Goal: Transaction & Acquisition: Purchase product/service

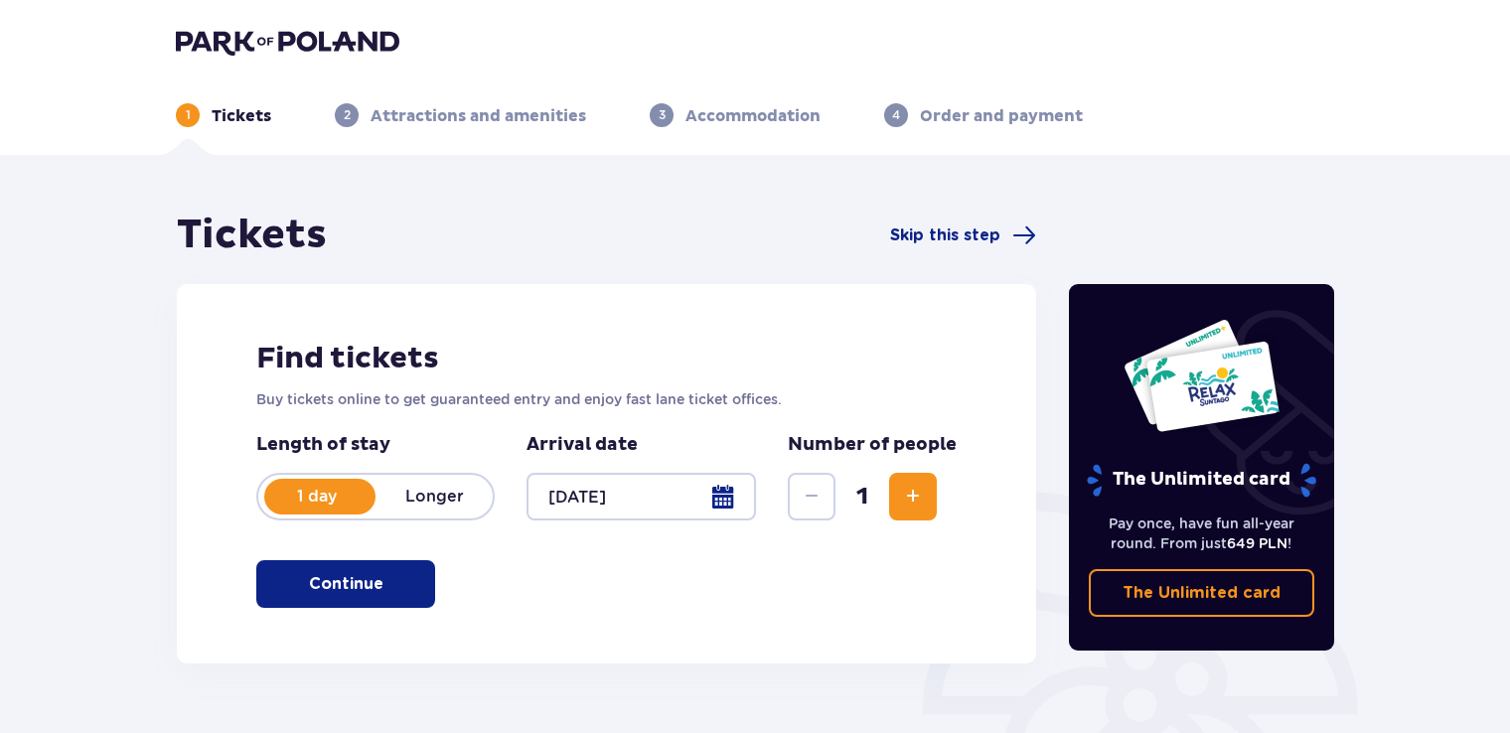
click at [926, 507] on button "Increase" at bounding box center [913, 497] width 48 height 48
click at [353, 584] on p "Continue" at bounding box center [346, 584] width 75 height 22
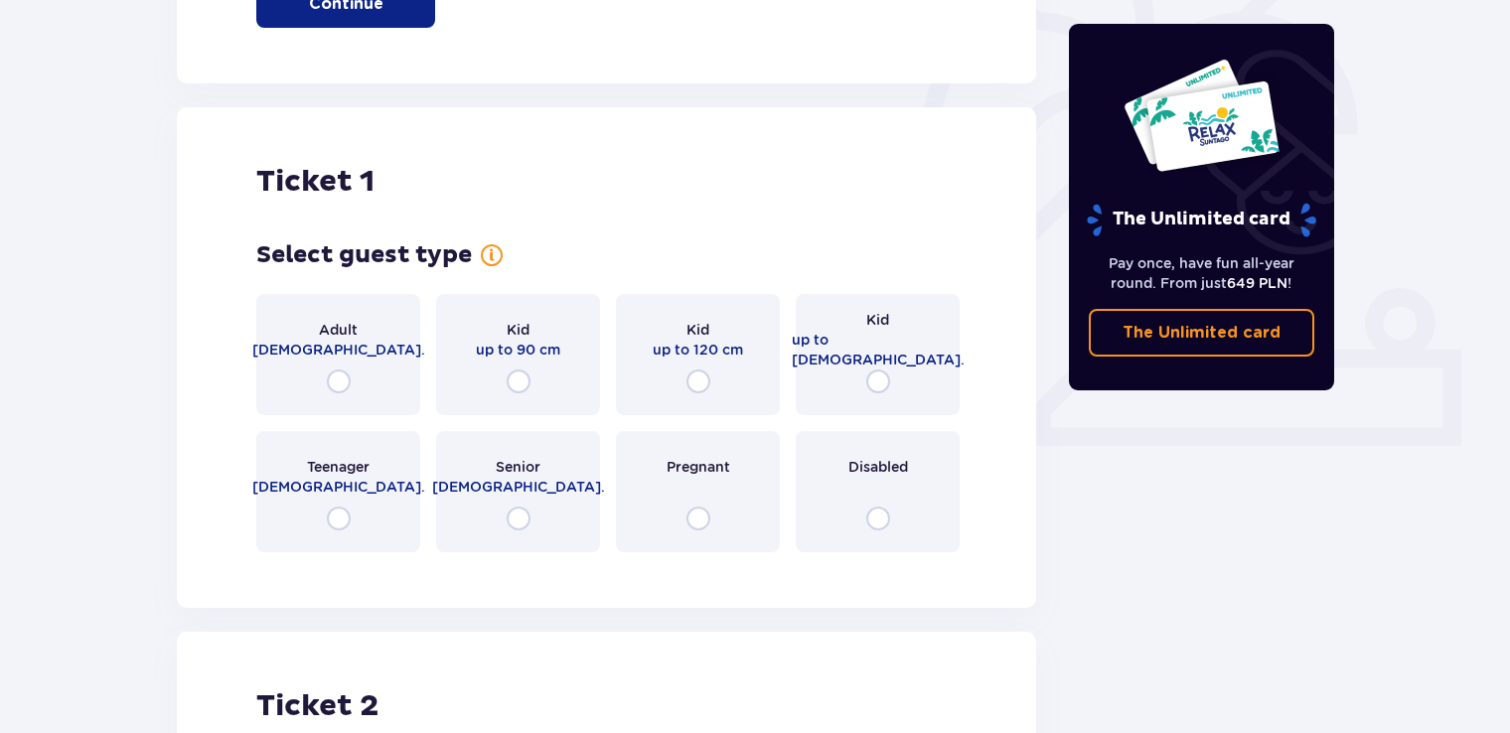
scroll to position [664, 0]
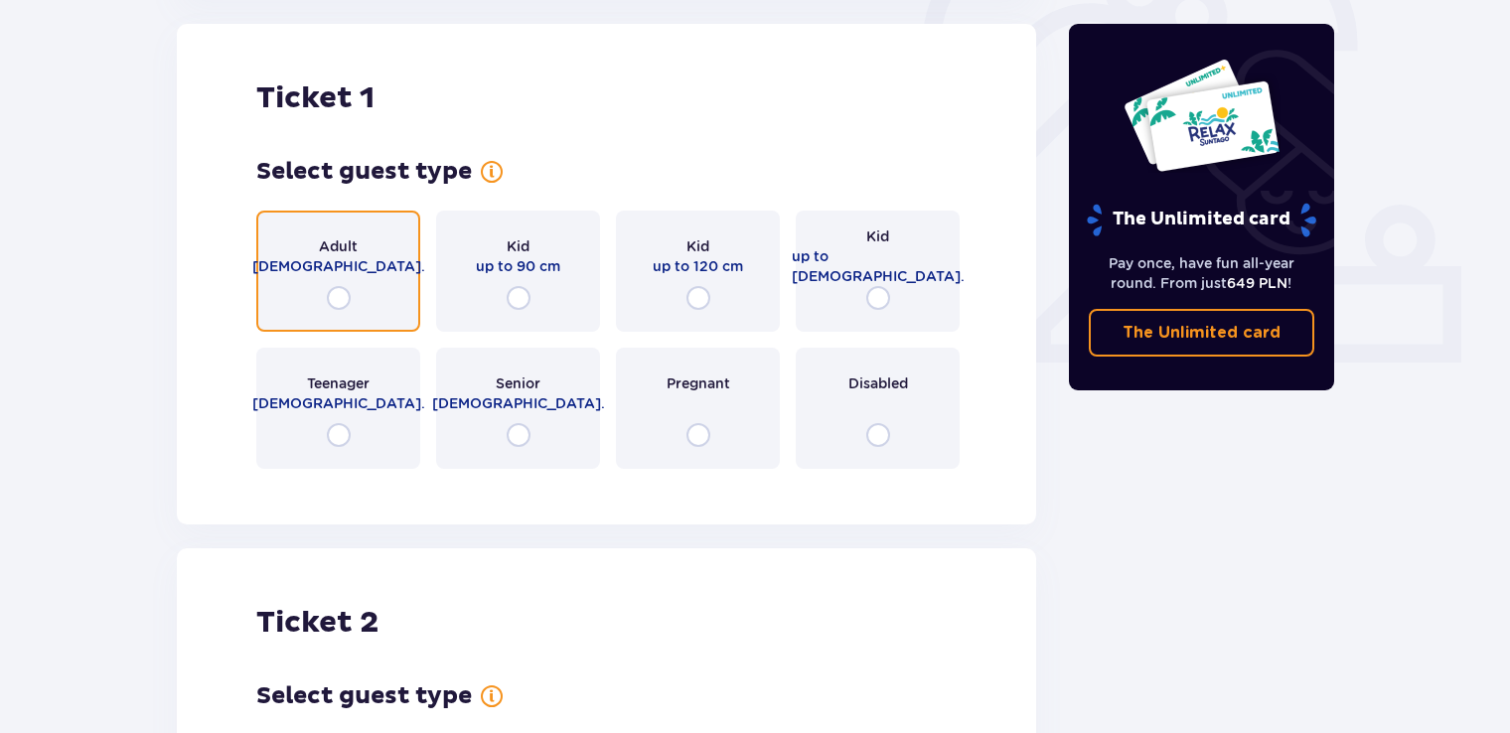
click at [331, 304] on input "radio" at bounding box center [339, 298] width 24 height 24
radio input "true"
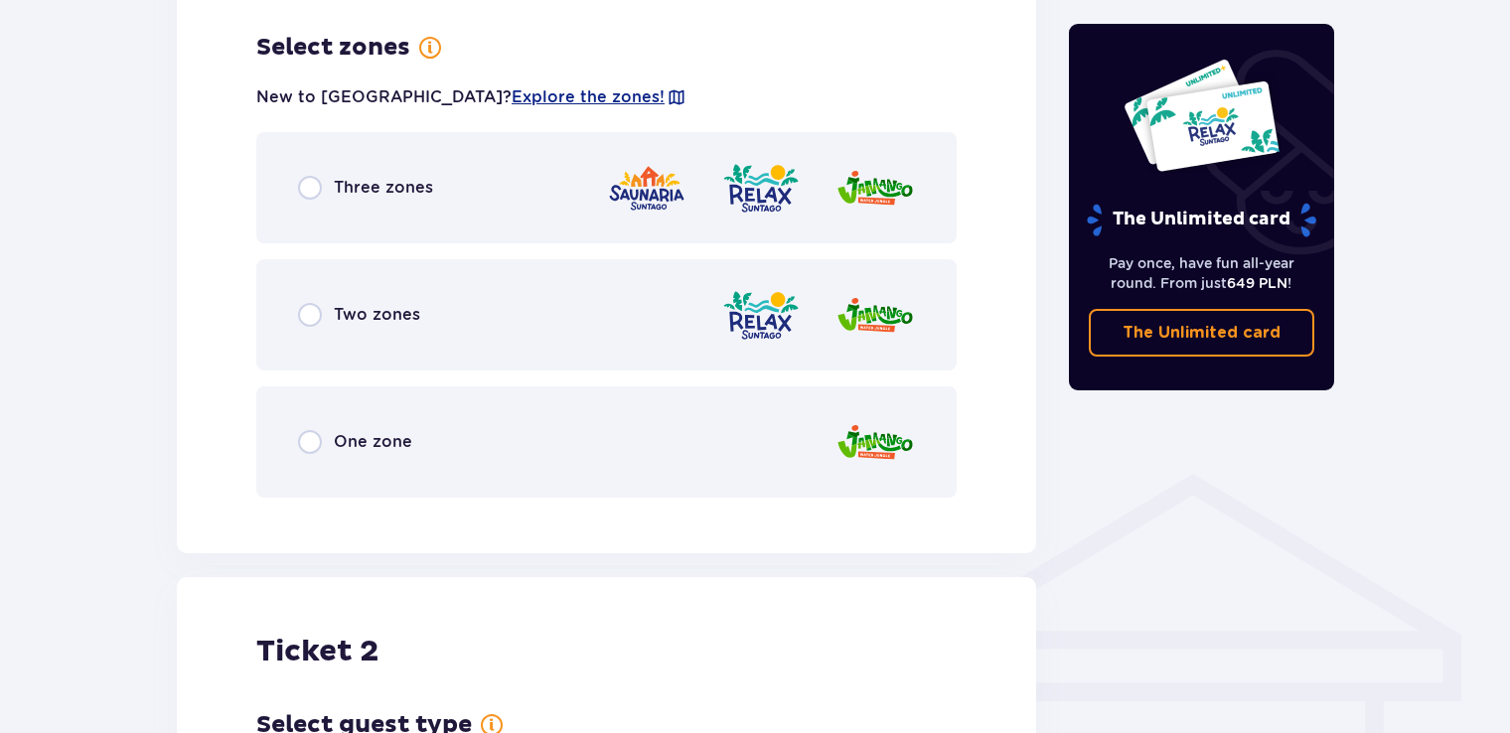
scroll to position [1149, 0]
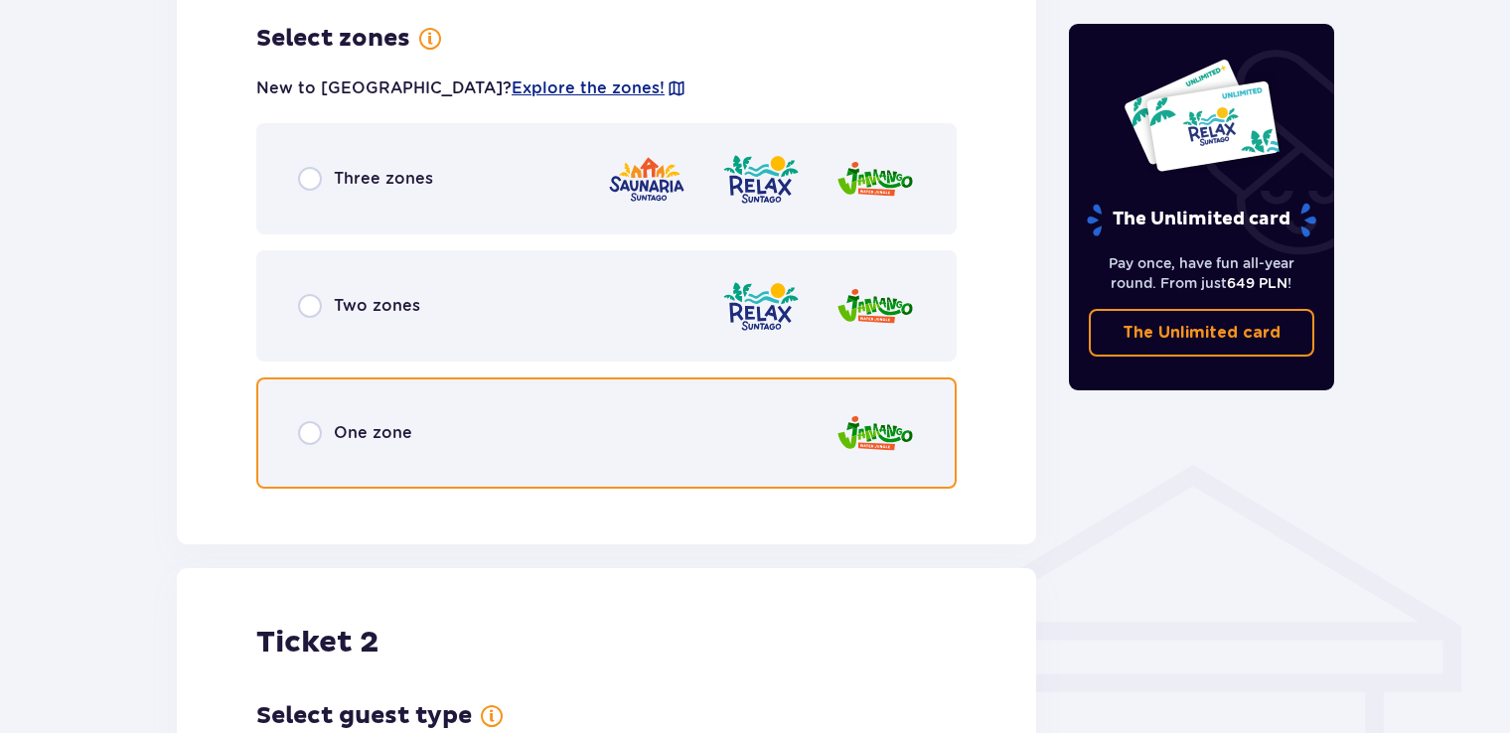
click at [298, 427] on input "radio" at bounding box center [310, 433] width 24 height 24
radio input "true"
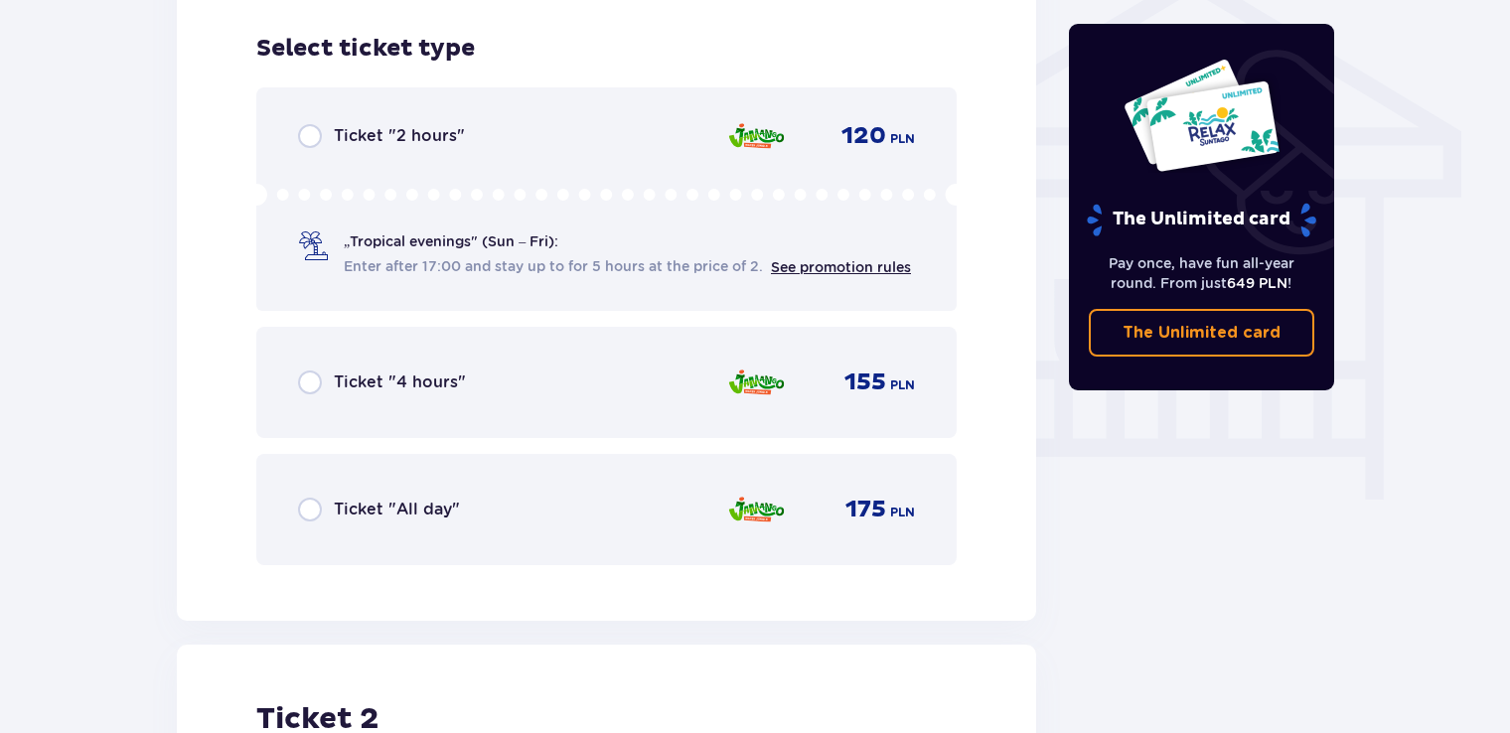
scroll to position [1653, 0]
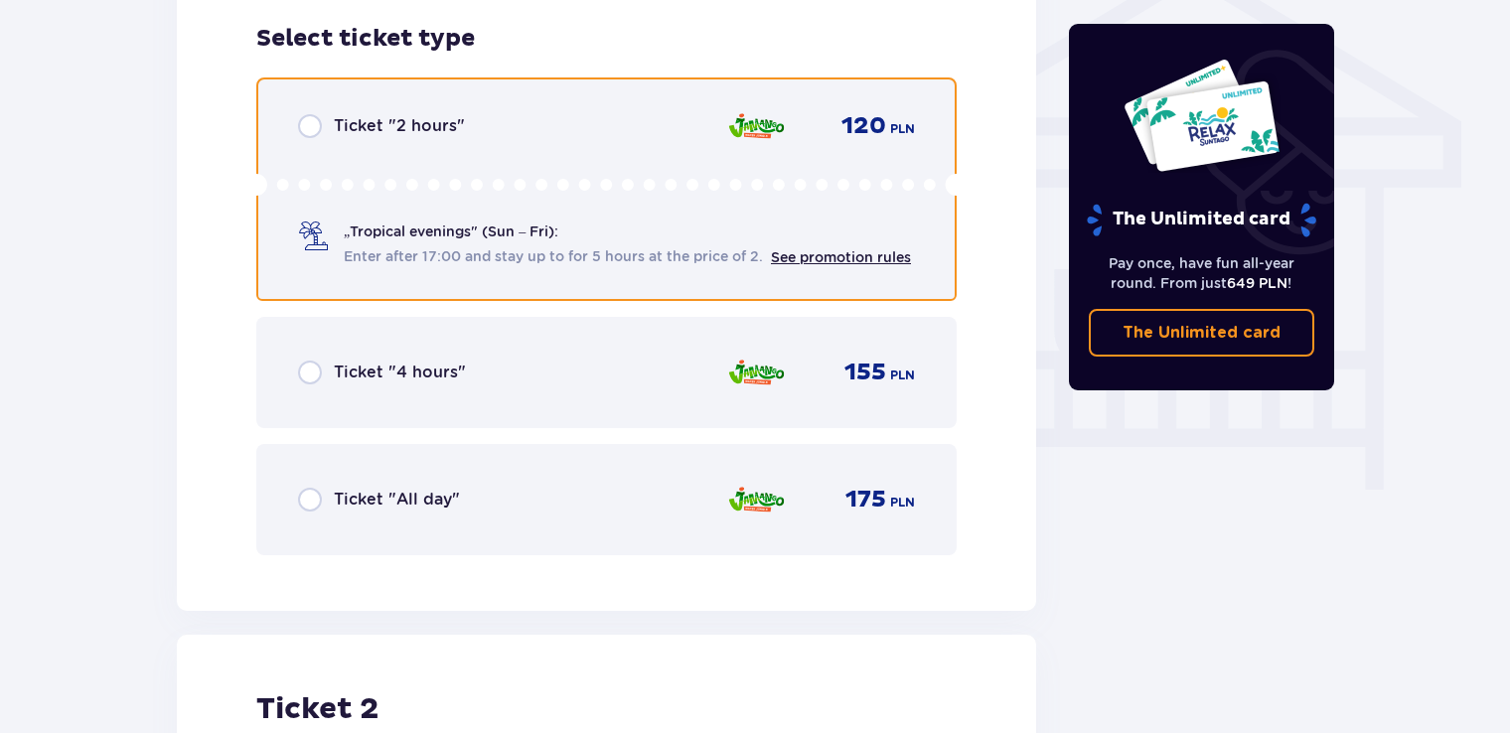
click at [314, 129] on input "radio" at bounding box center [310, 126] width 24 height 24
radio input "true"
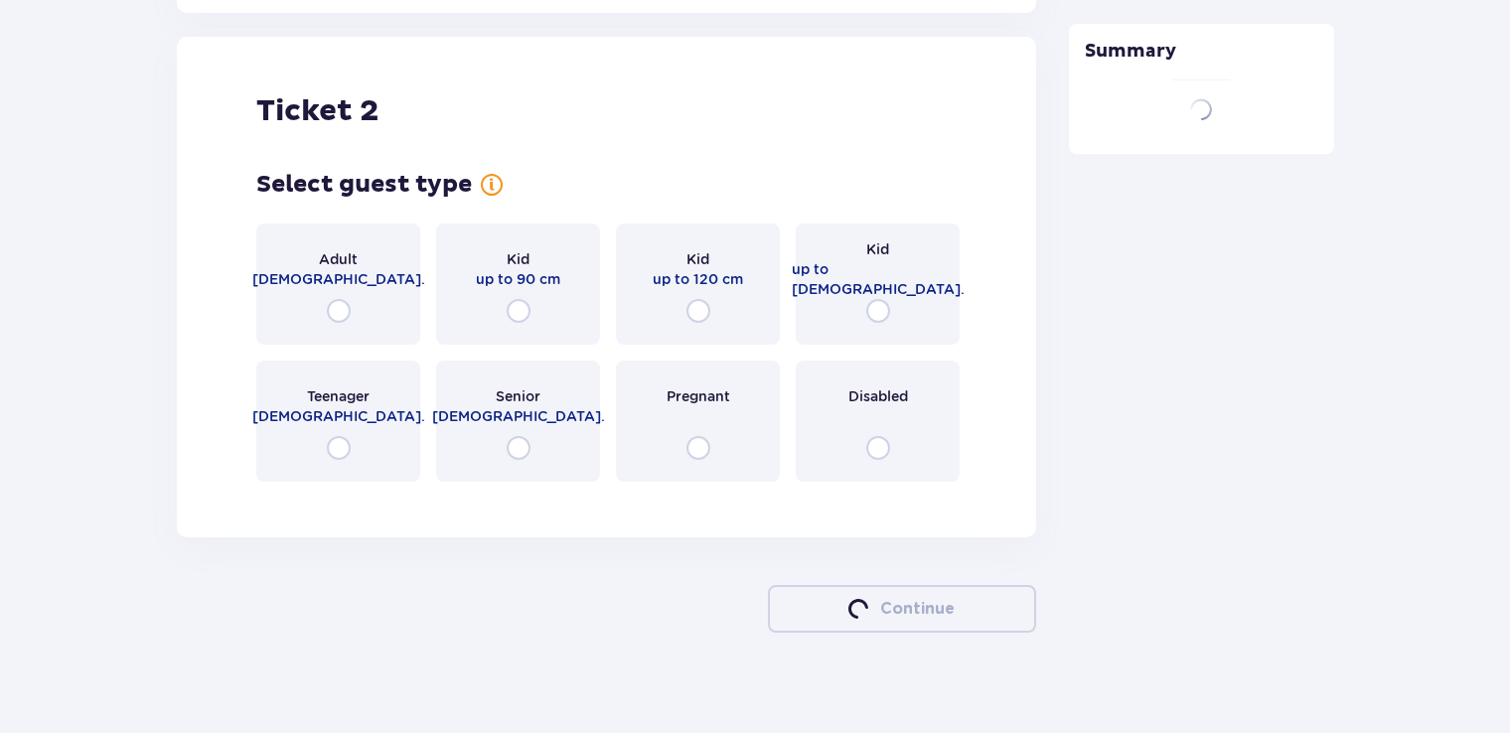
scroll to position [2264, 0]
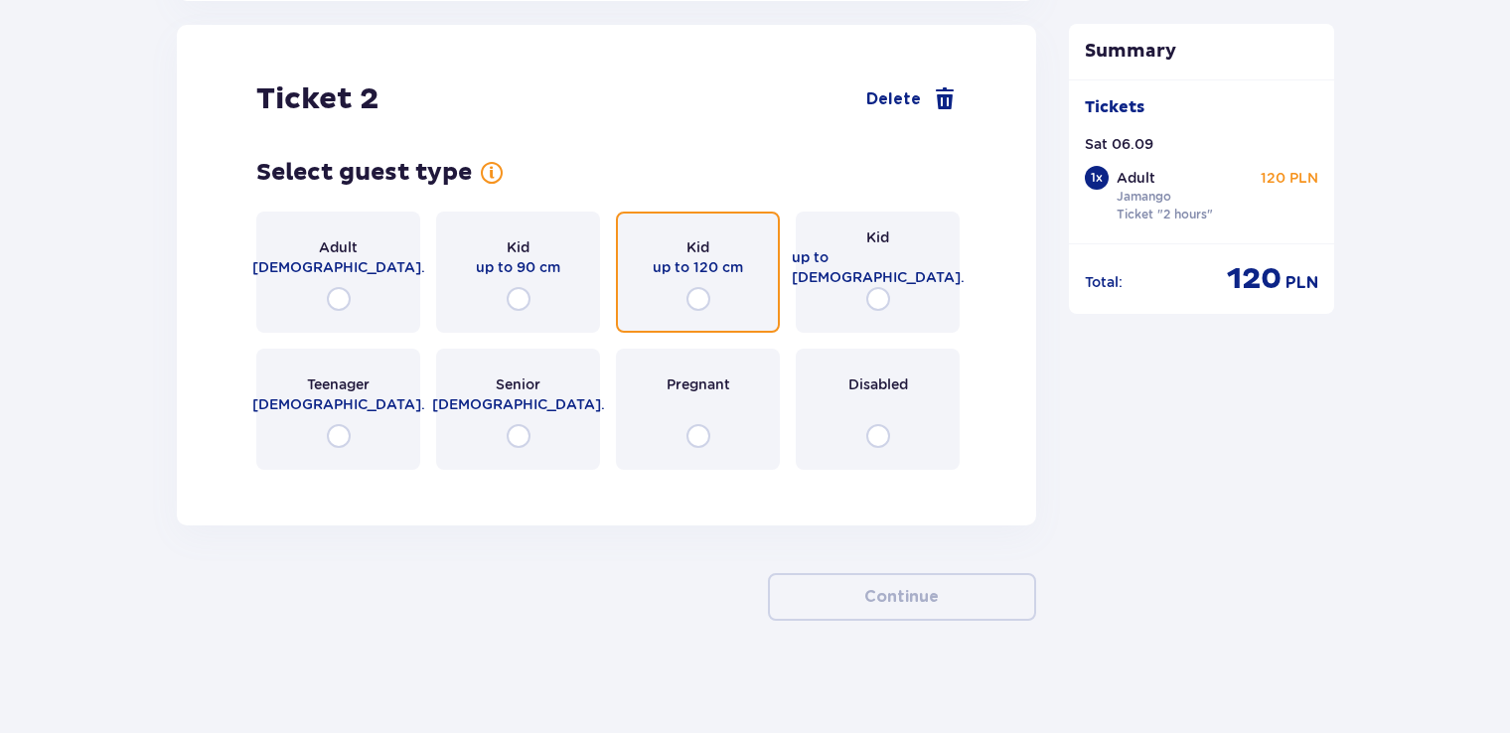
click at [694, 299] on input "radio" at bounding box center [699, 299] width 24 height 24
radio input "true"
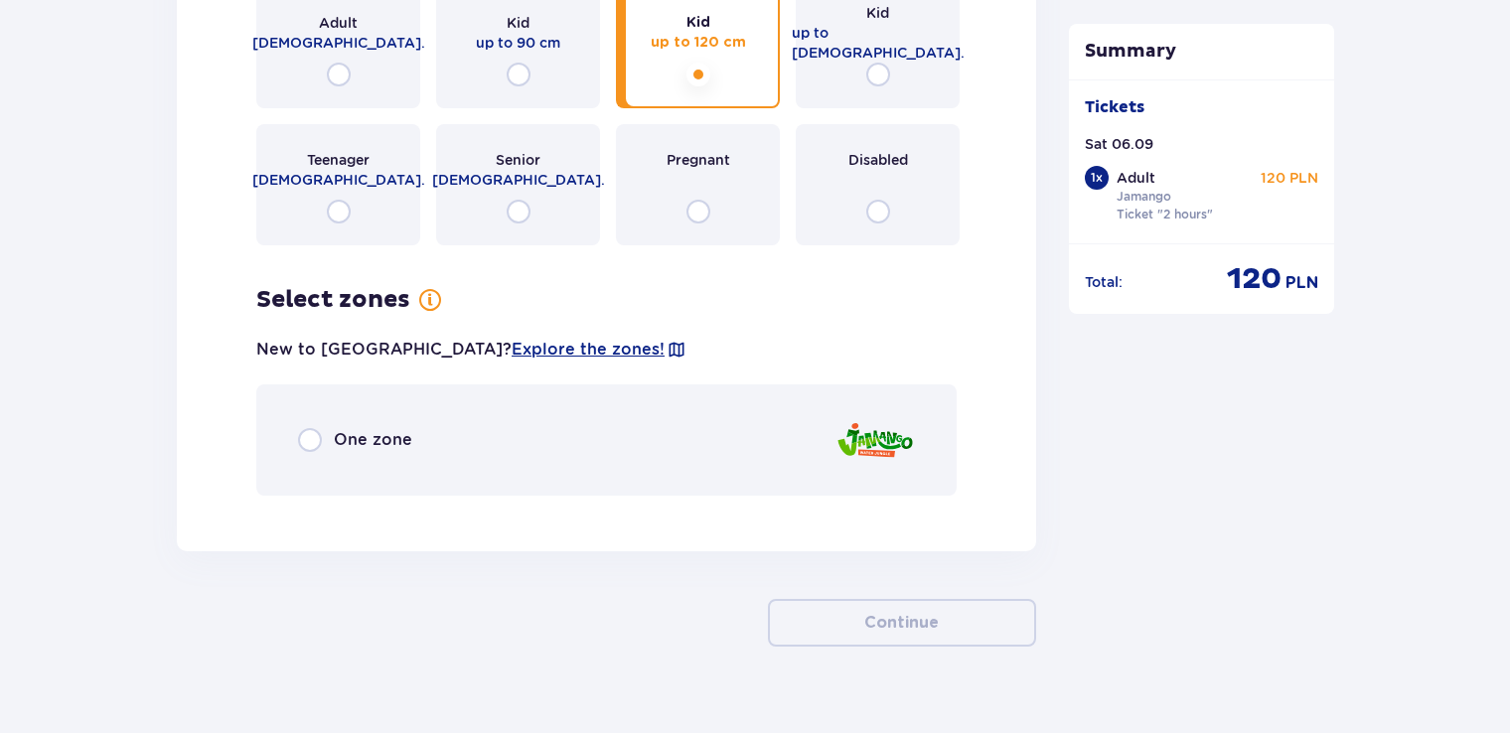
scroll to position [2520, 0]
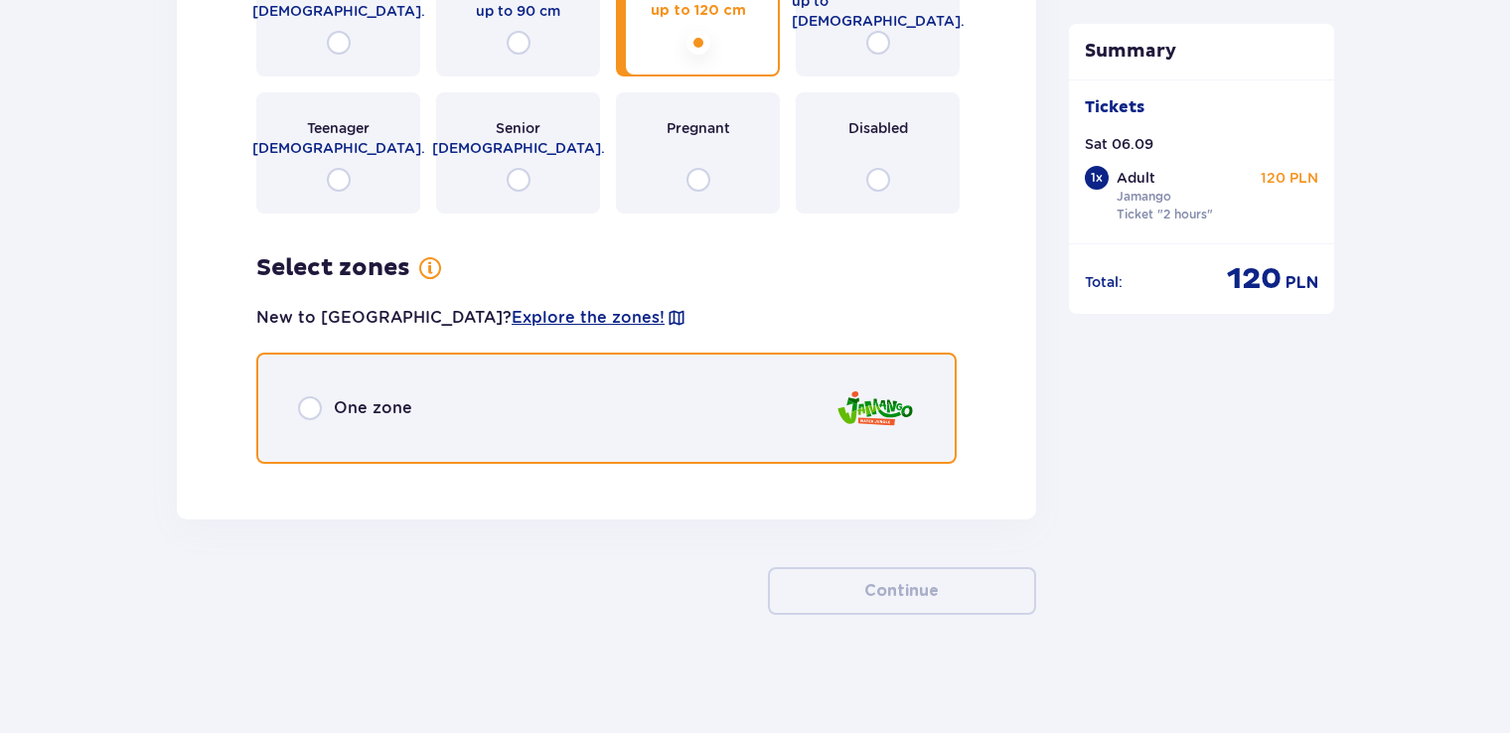
click at [302, 411] on input "radio" at bounding box center [310, 408] width 24 height 24
radio input "true"
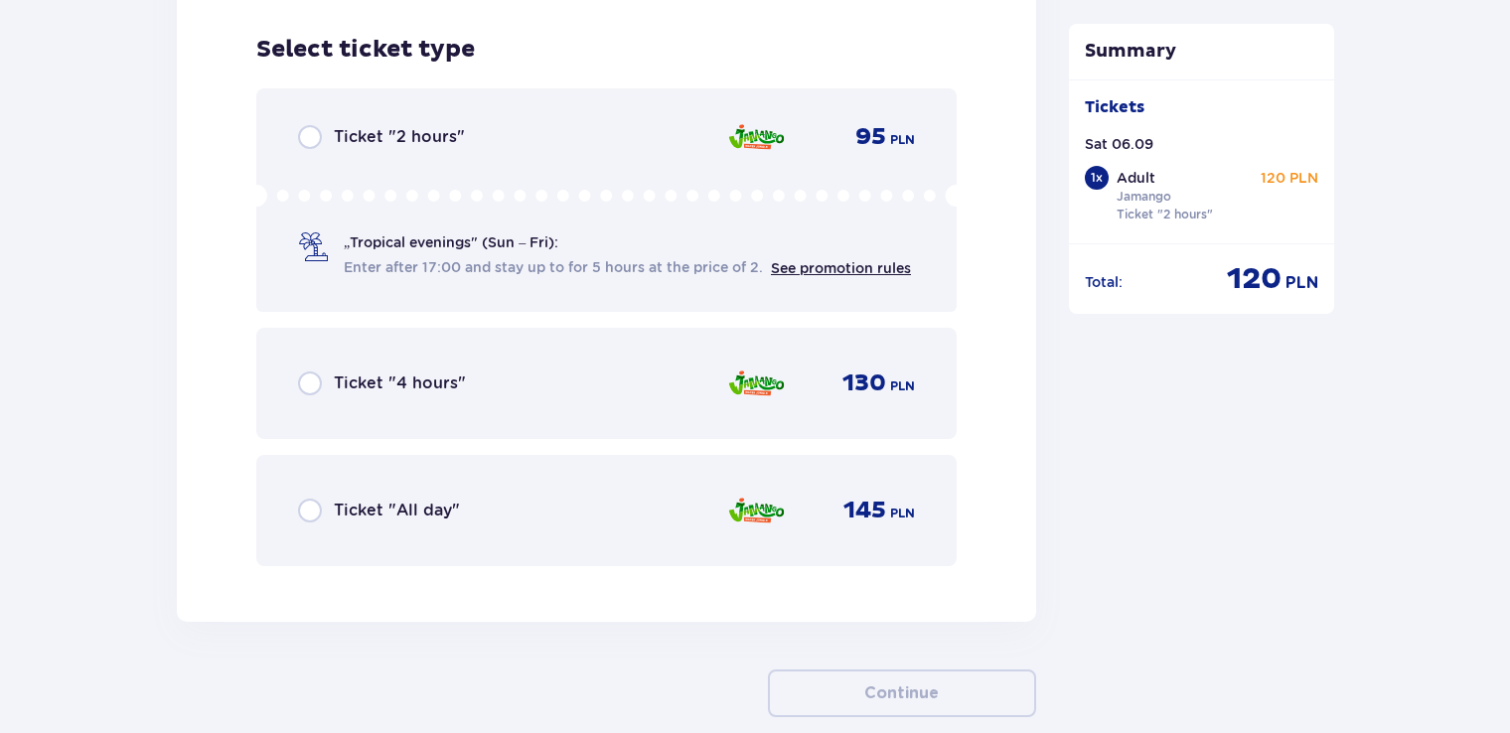
scroll to position [2999, 0]
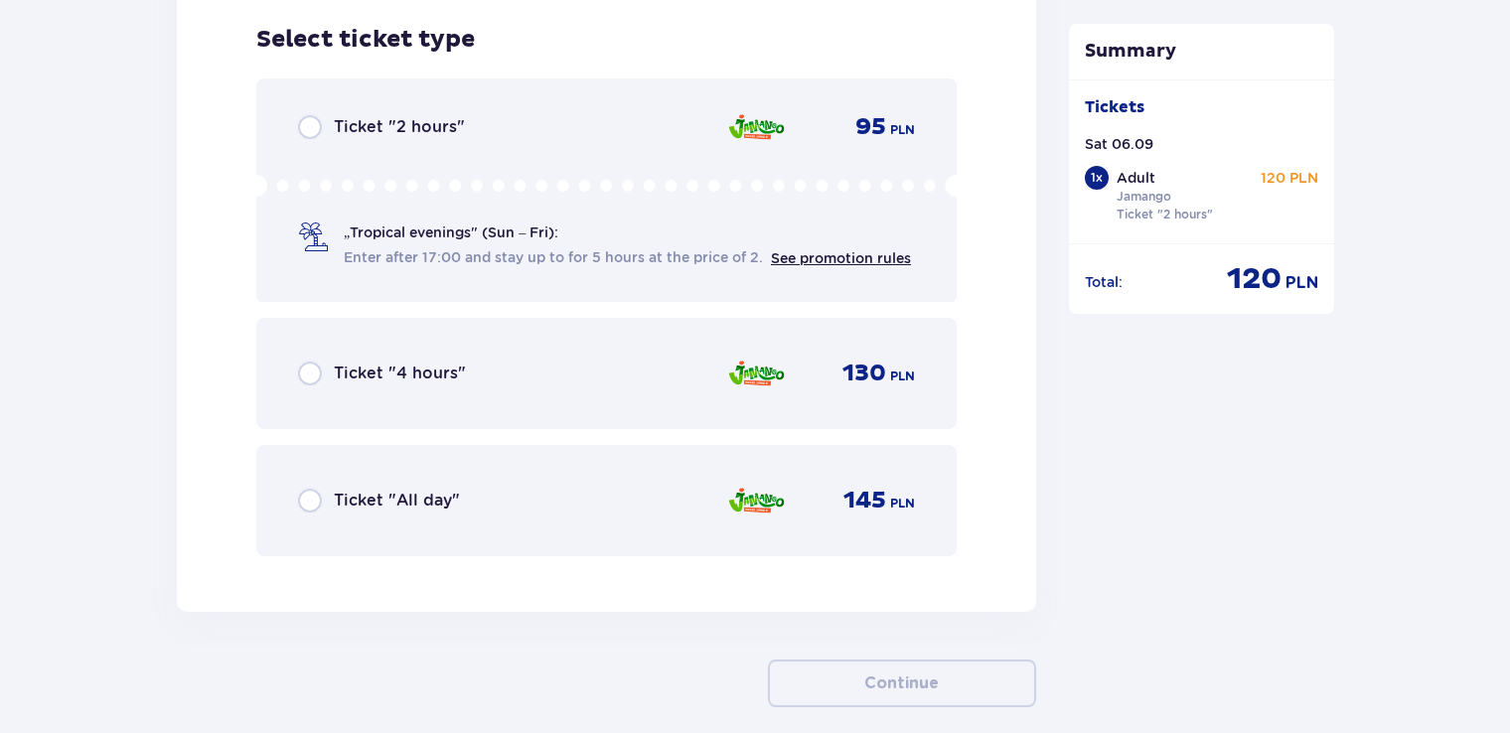
click at [296, 132] on div "Ticket "2 hours" 95 PLN „Tropical evenings" (Sun – Fri): Enter after 17:00 and …" at bounding box center [606, 190] width 701 height 224
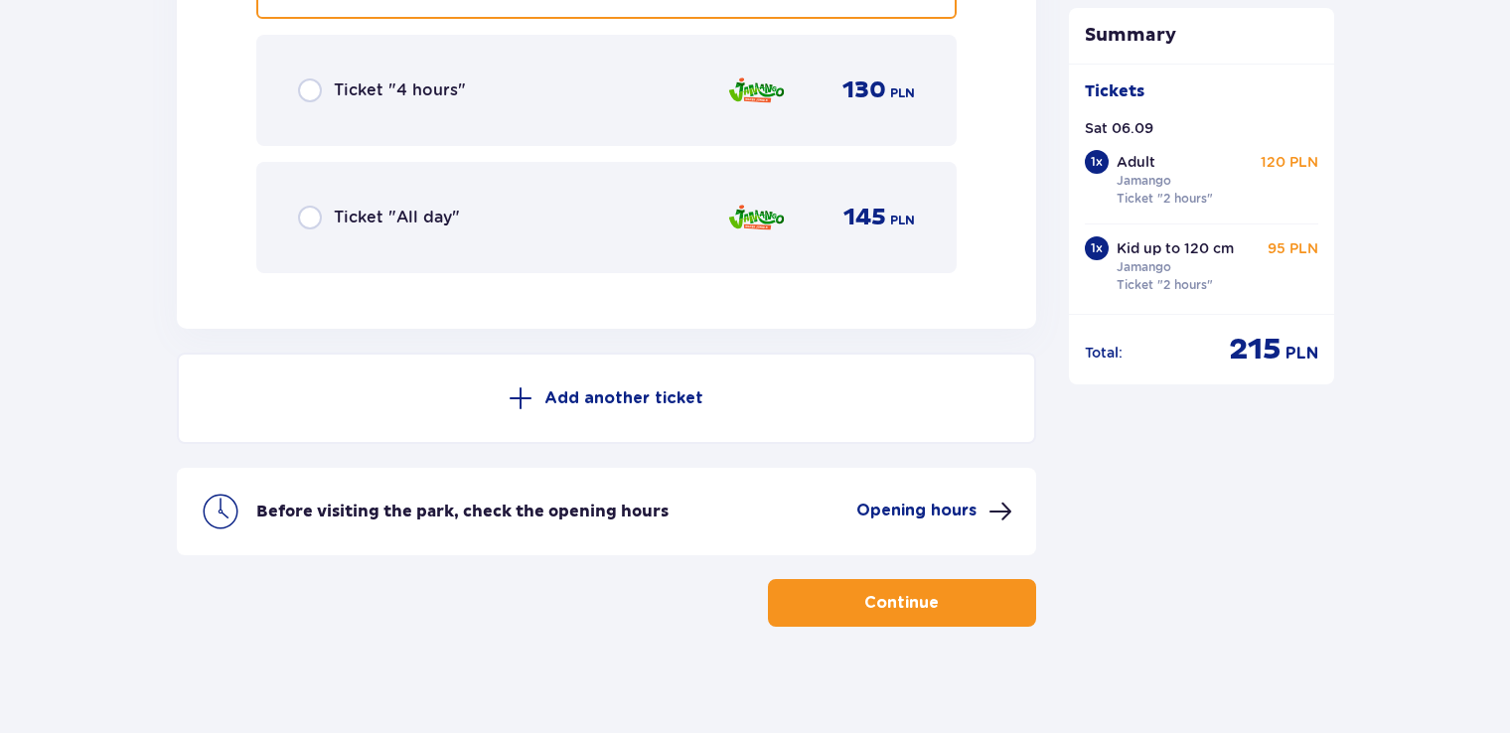
scroll to position [3292, 0]
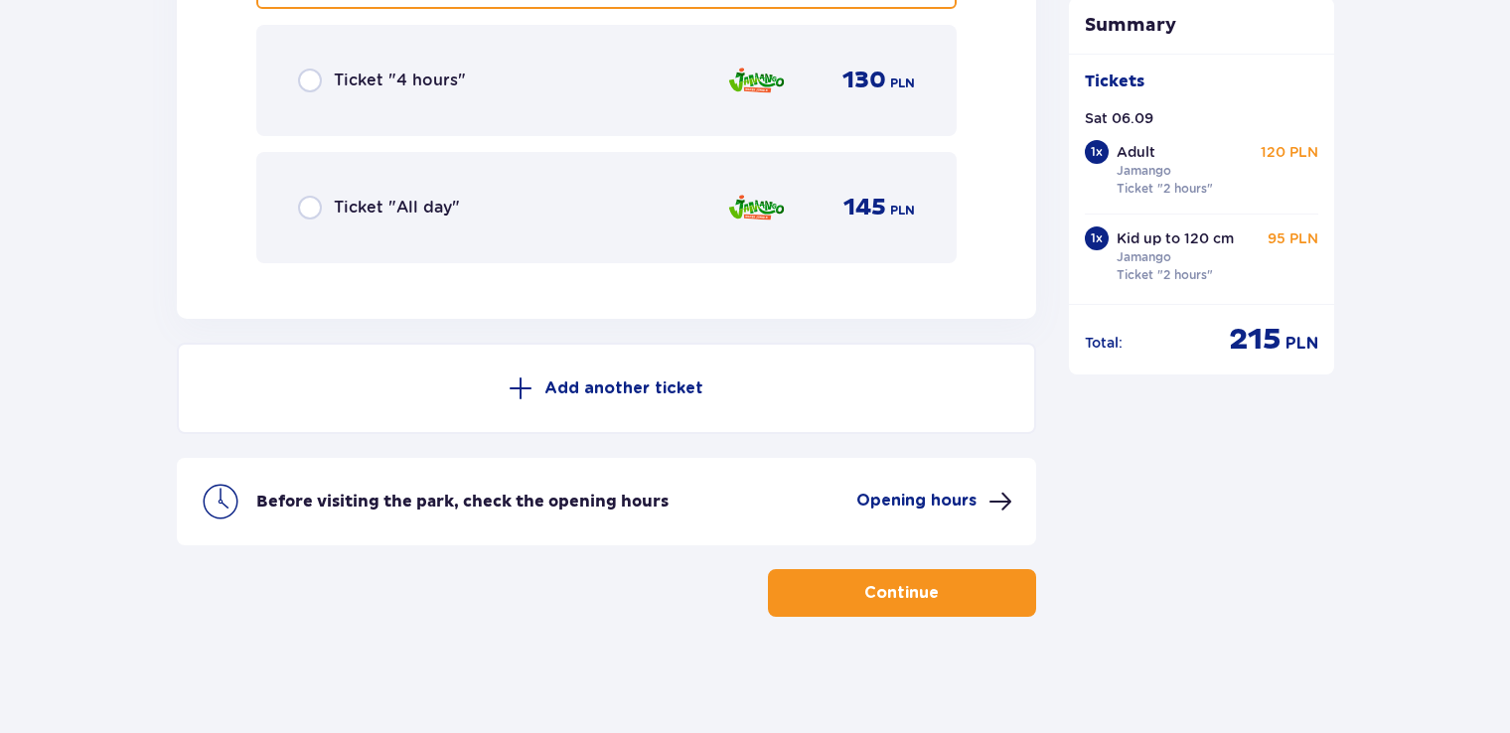
click at [921, 570] on button "Continue" at bounding box center [902, 593] width 268 height 48
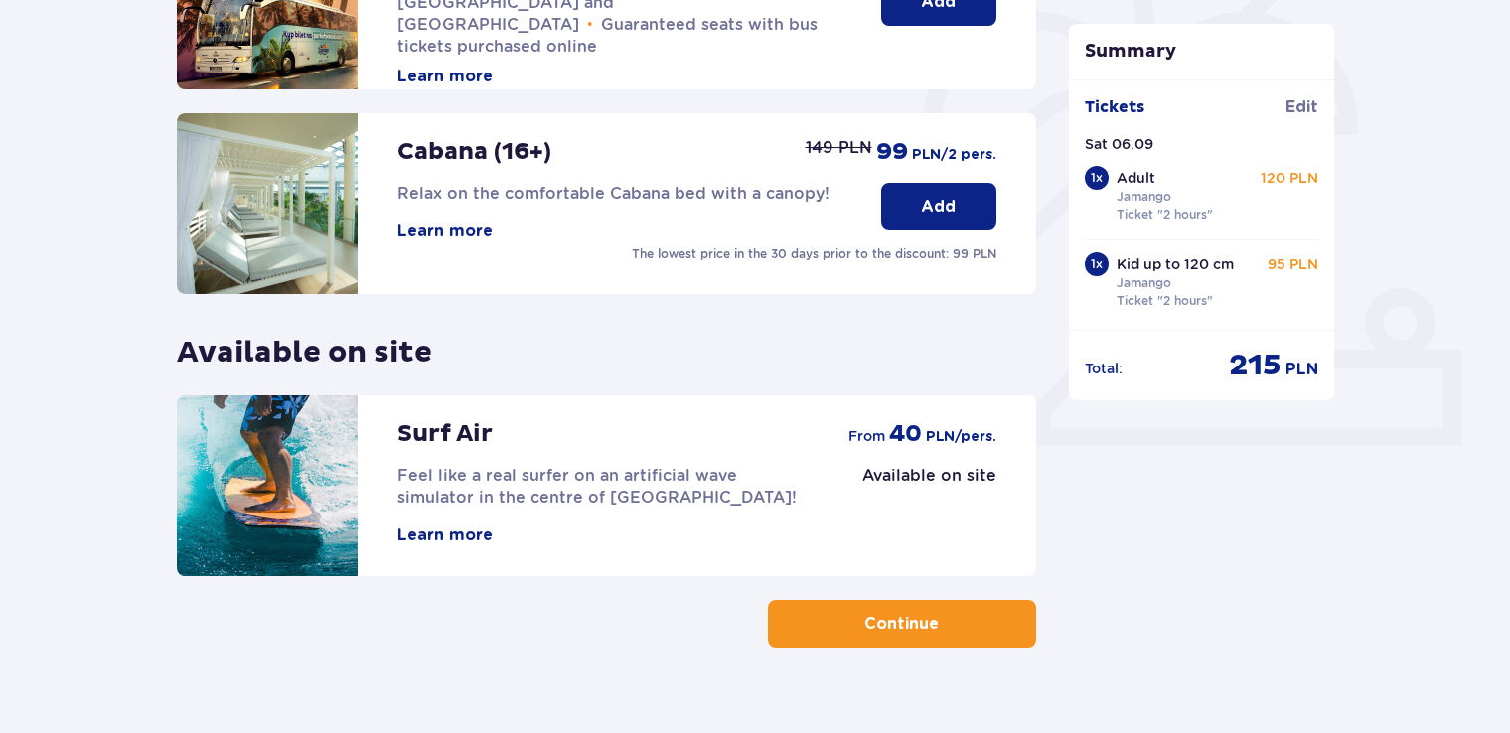
scroll to position [583, 0]
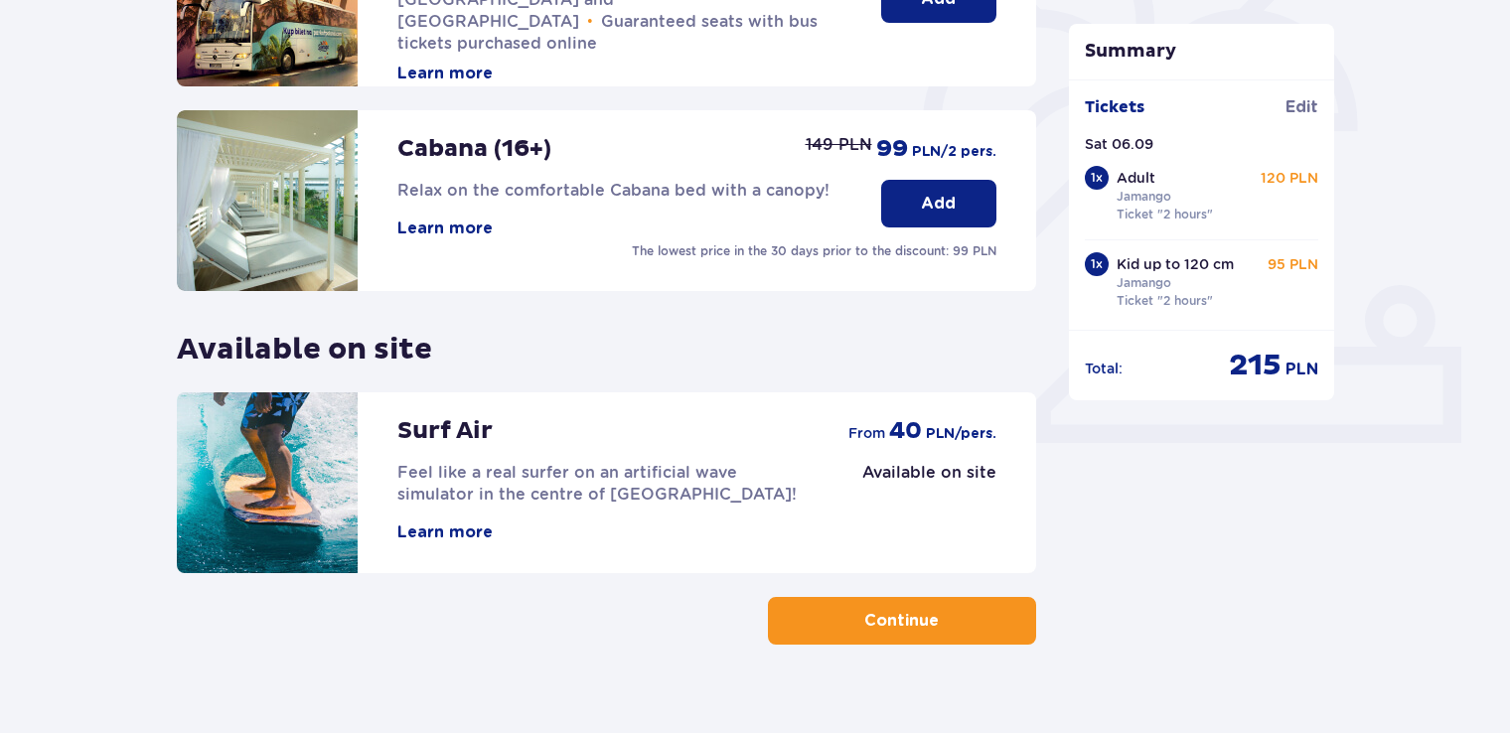
click at [941, 628] on span "button" at bounding box center [943, 621] width 24 height 24
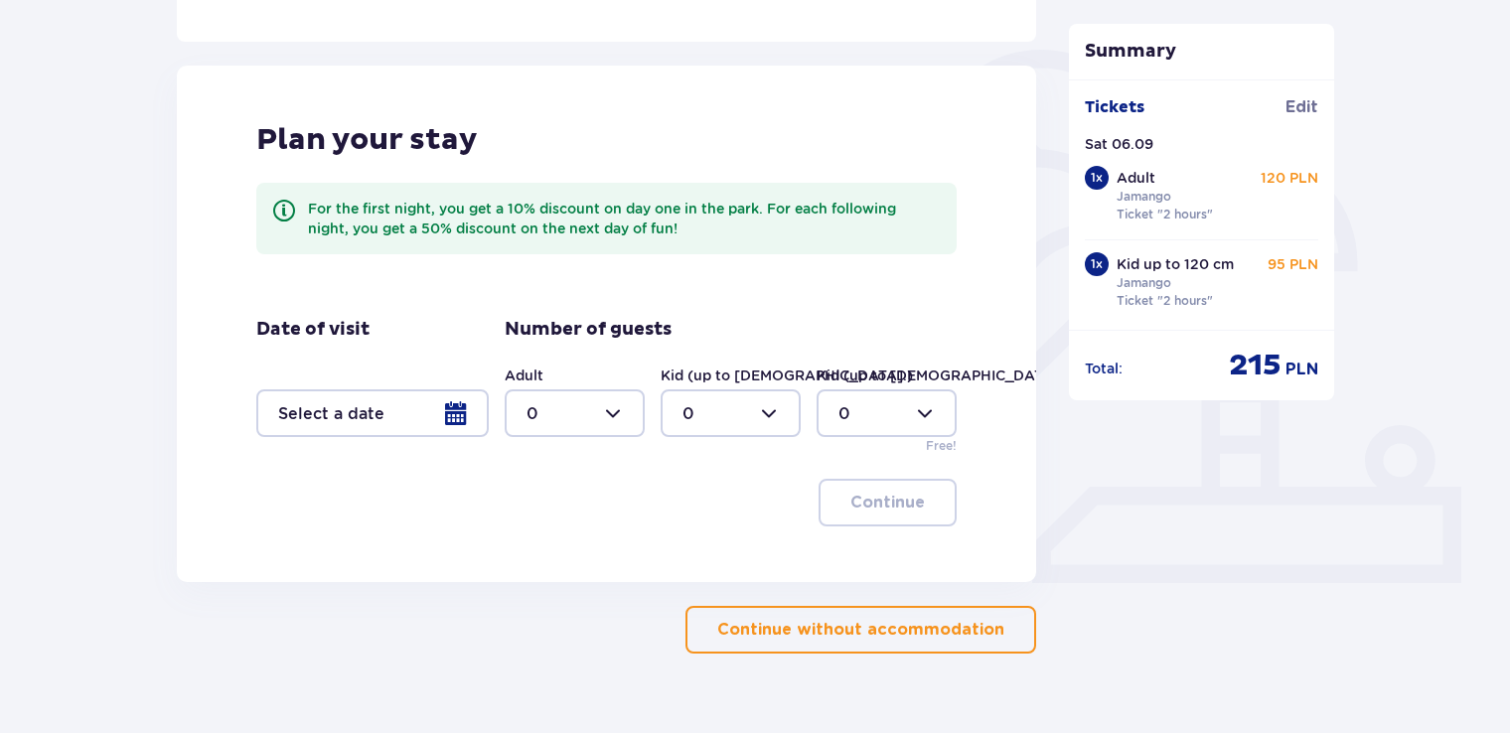
scroll to position [482, 0]
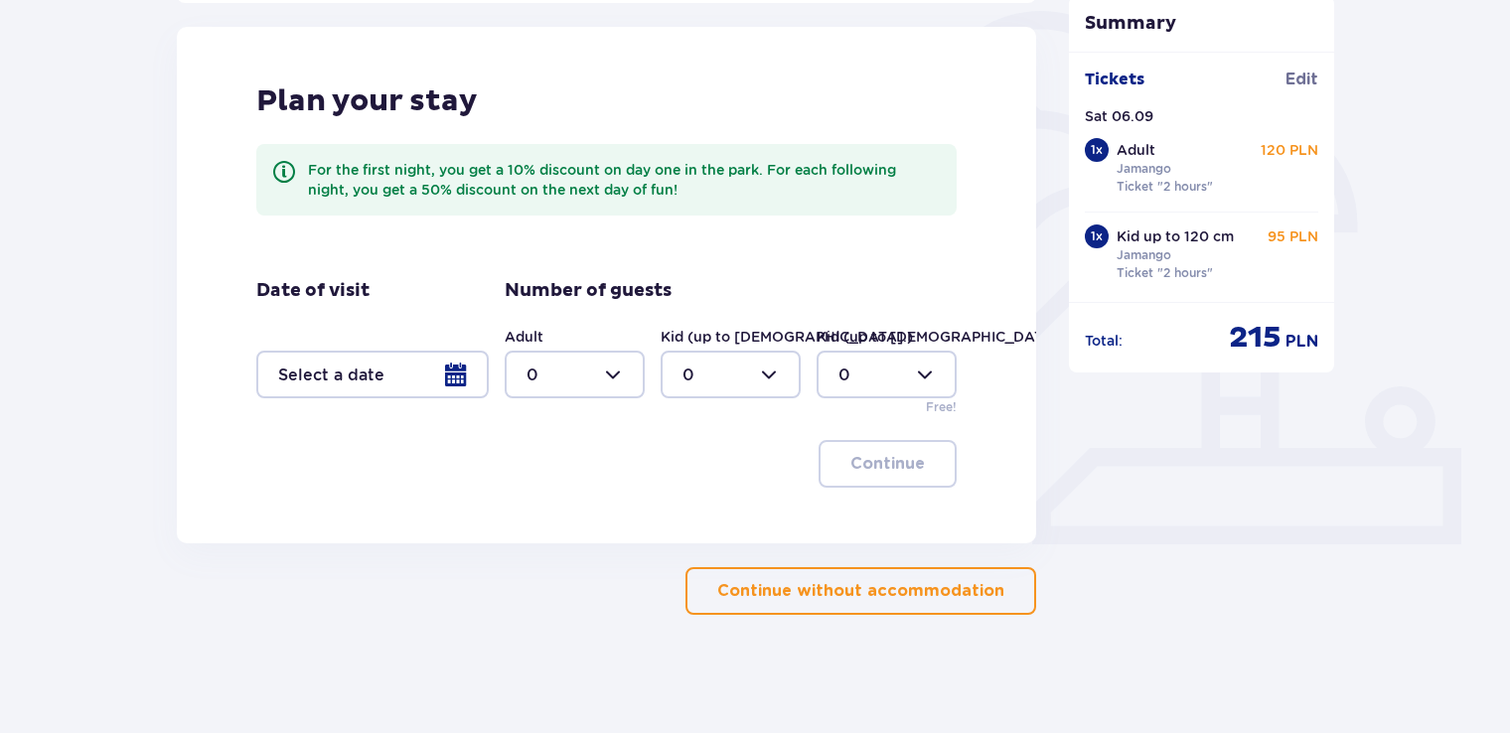
click at [835, 602] on button "Continue without accommodation" at bounding box center [861, 591] width 351 height 48
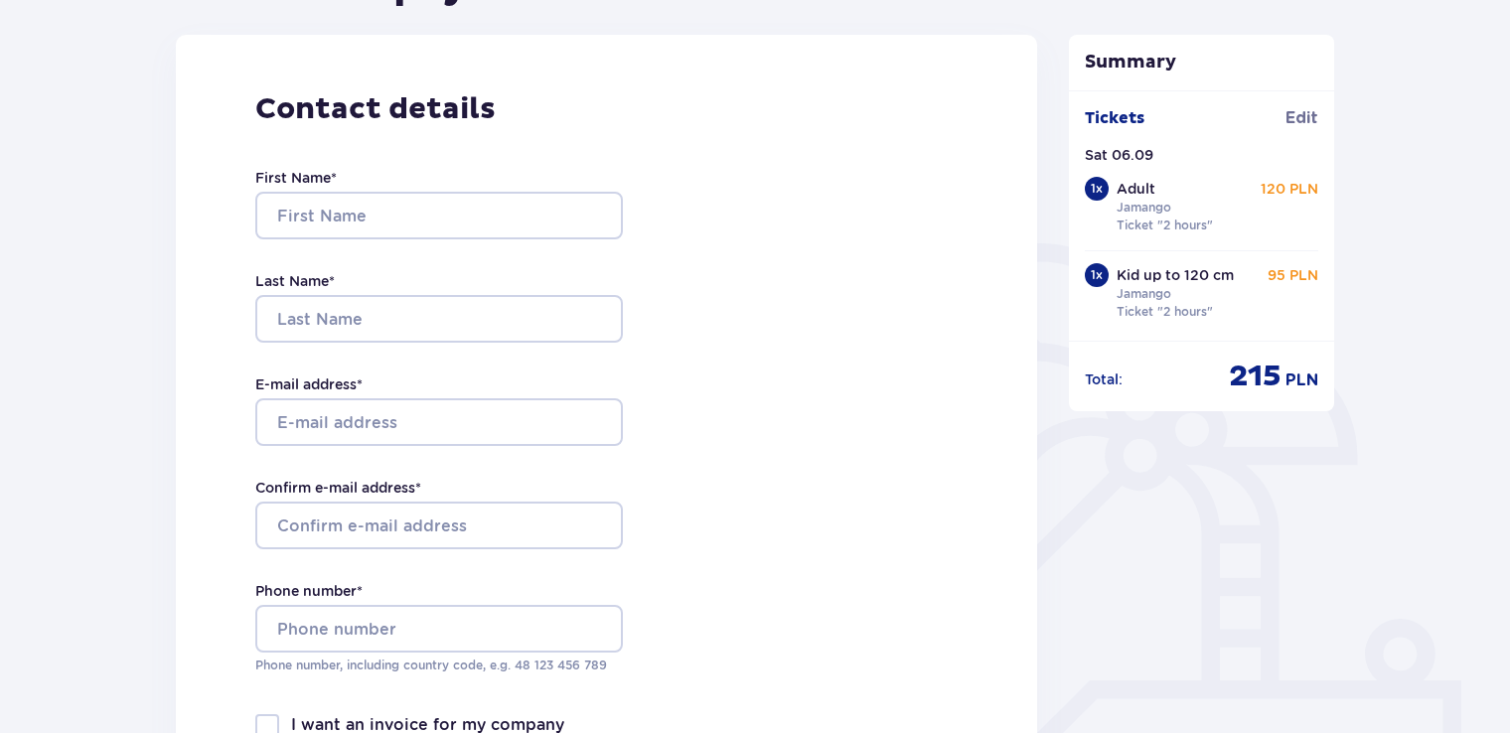
scroll to position [342, 0]
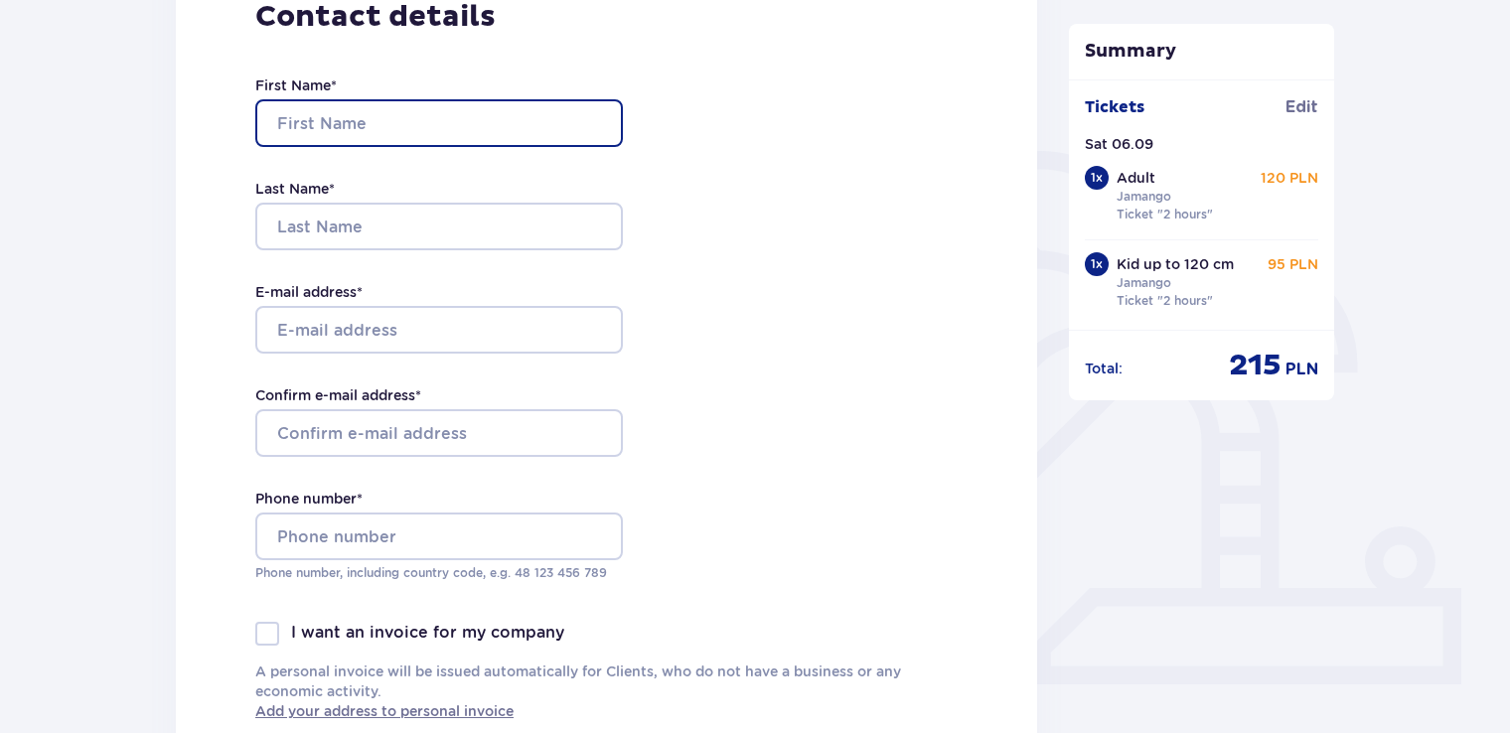
click at [528, 127] on input "First Name *" at bounding box center [439, 123] width 368 height 48
type input "Pawel"
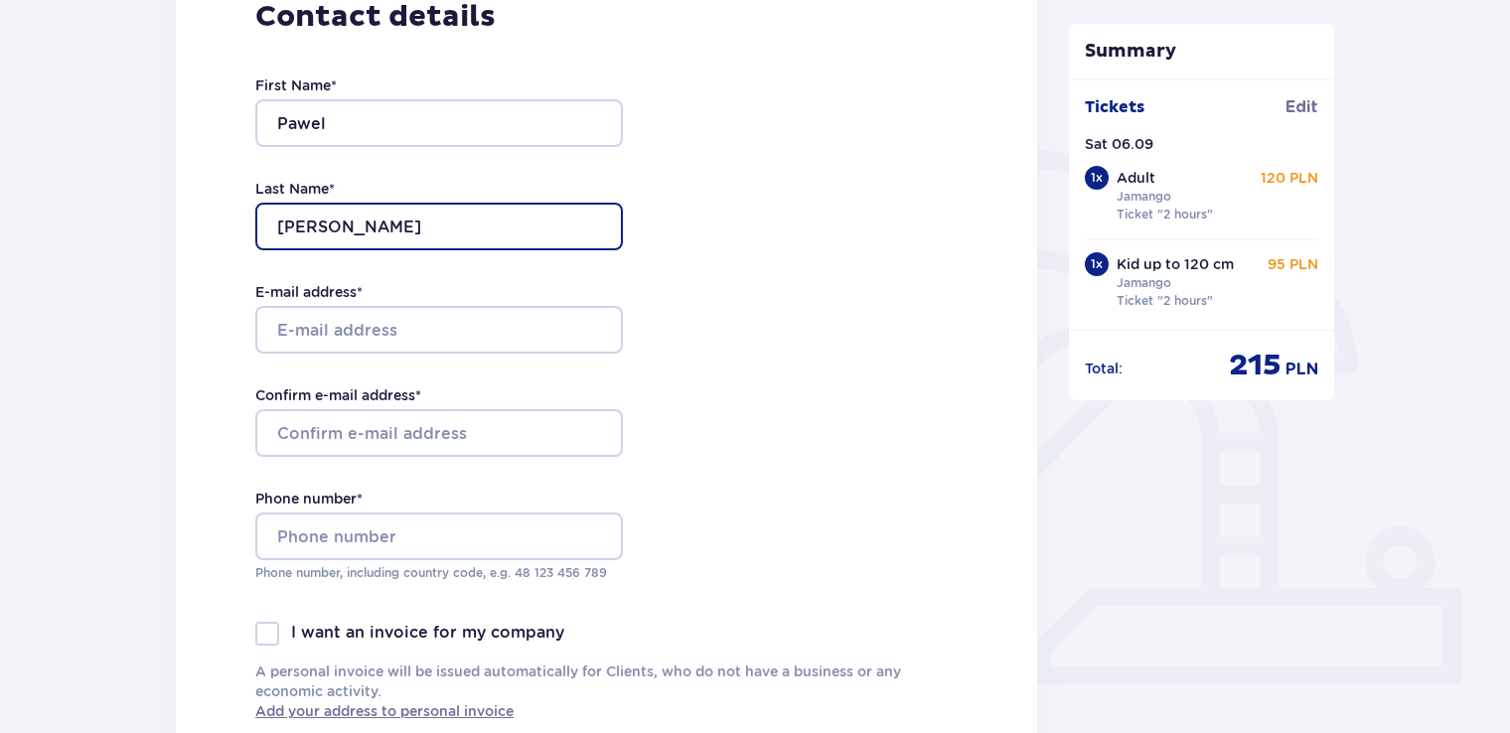
type input "Antkowiak"
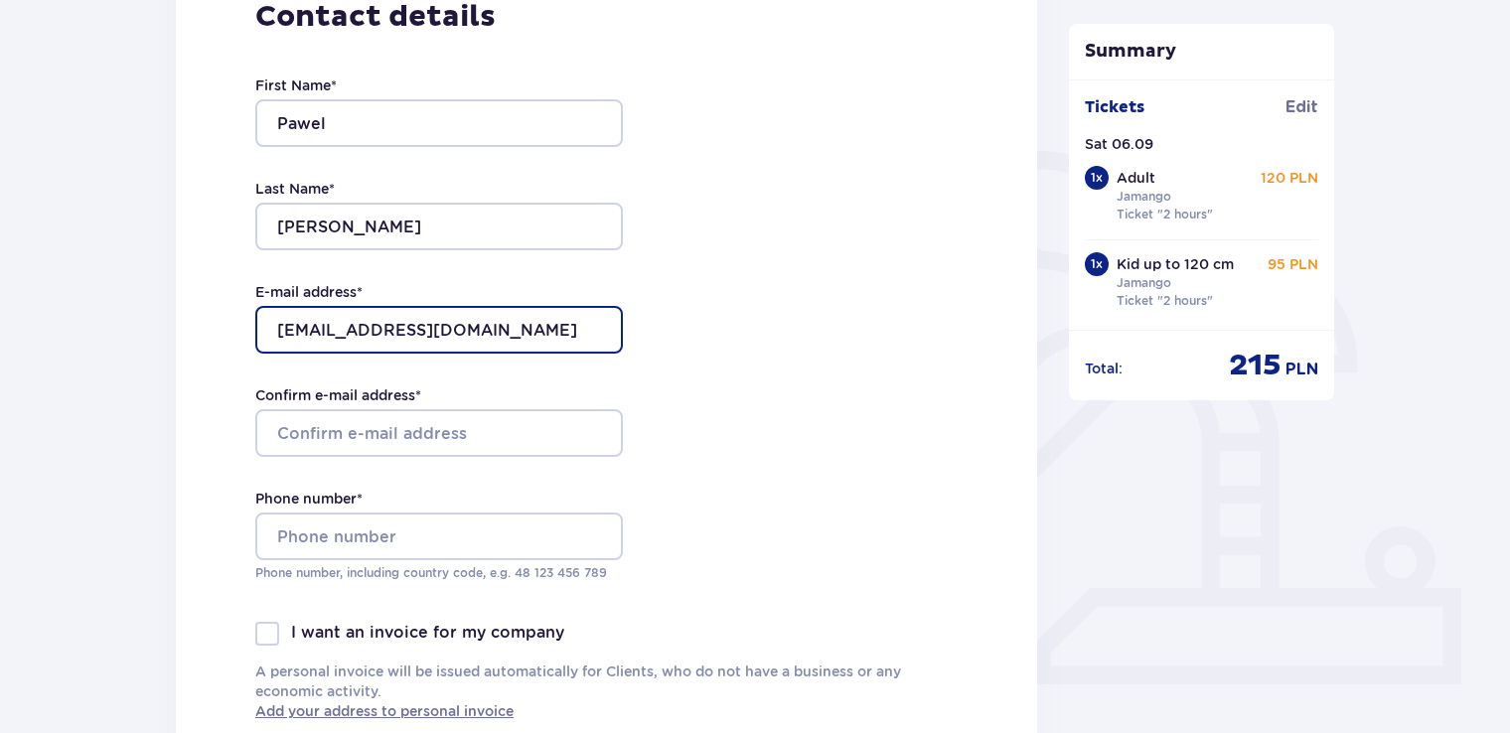
type input "[EMAIL_ADDRESS][DOMAIN_NAME]"
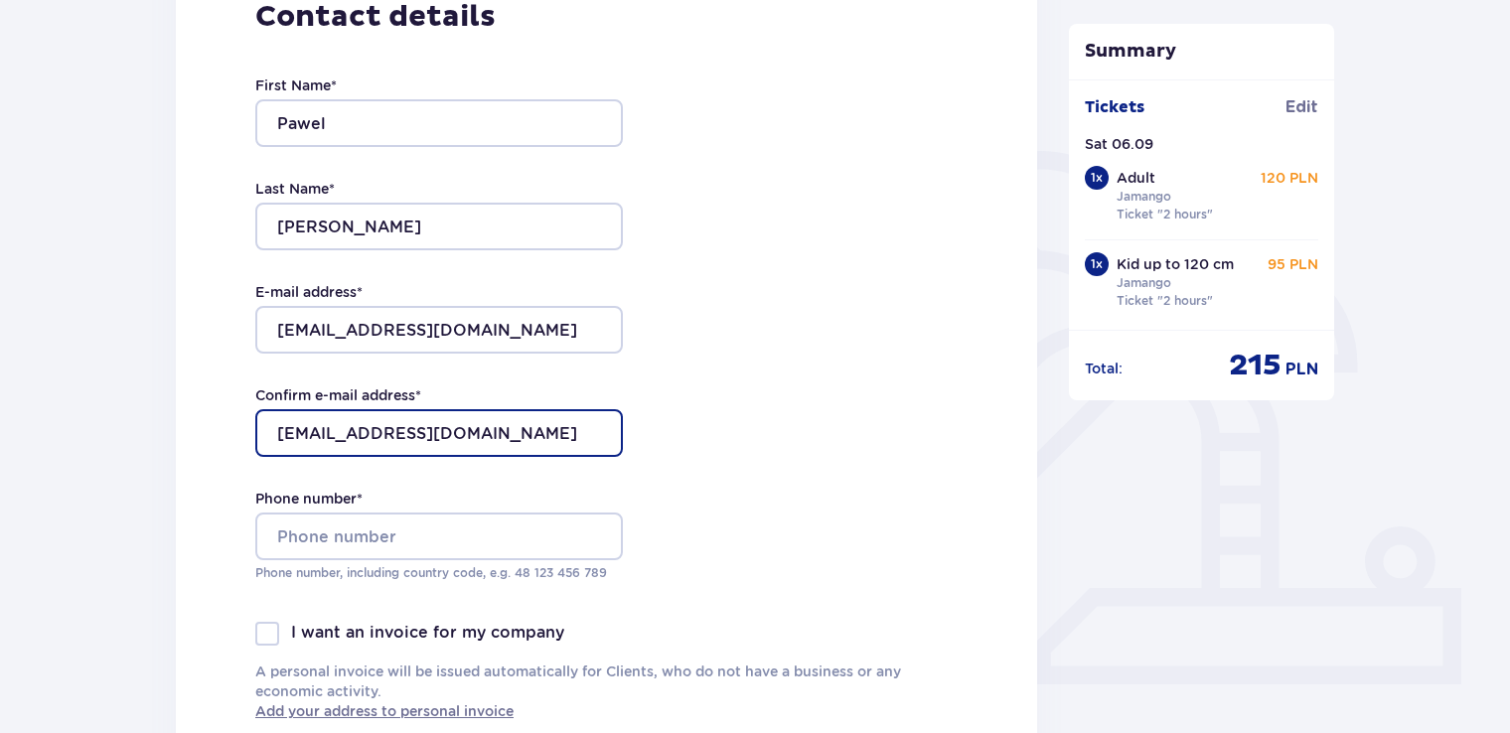
type input "[EMAIL_ADDRESS][DOMAIN_NAME]"
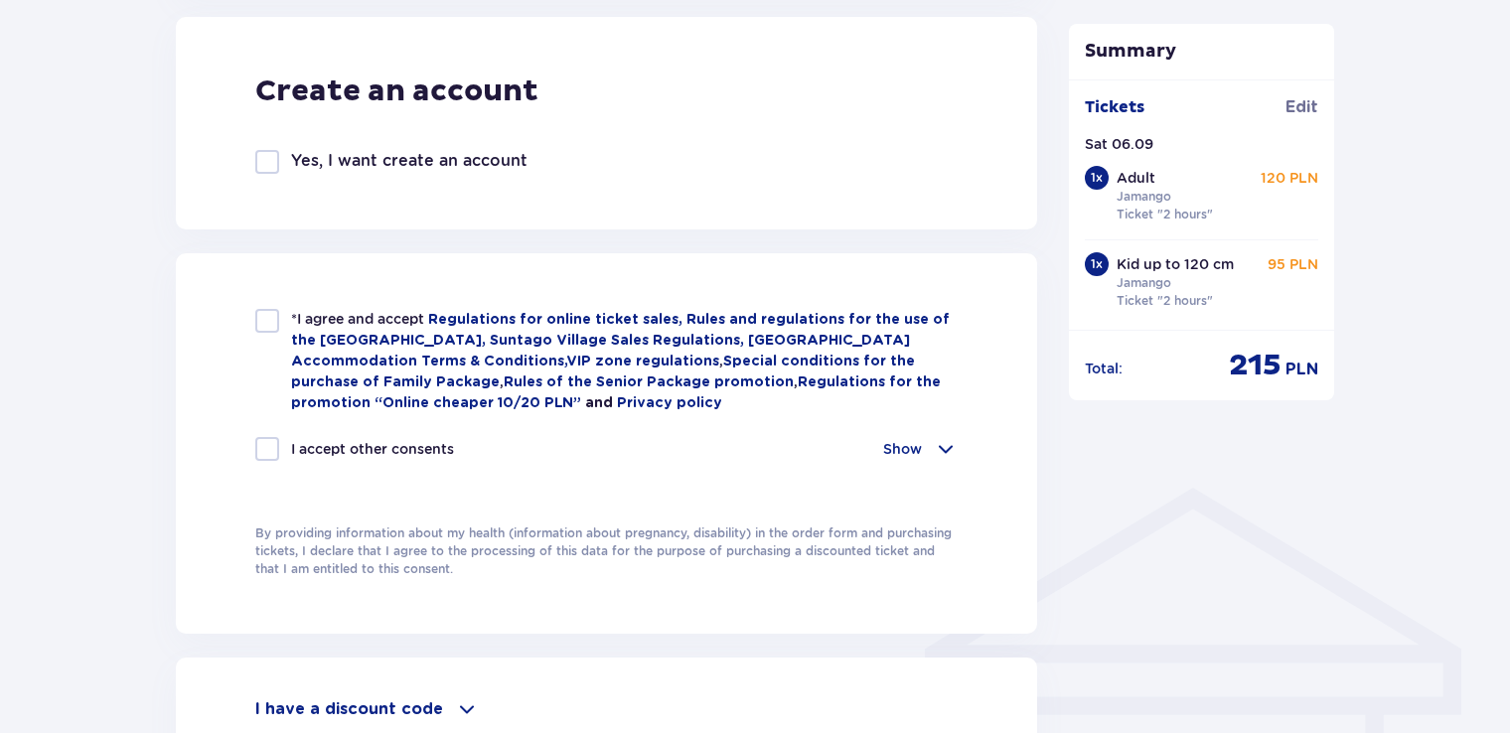
scroll to position [1141, 0]
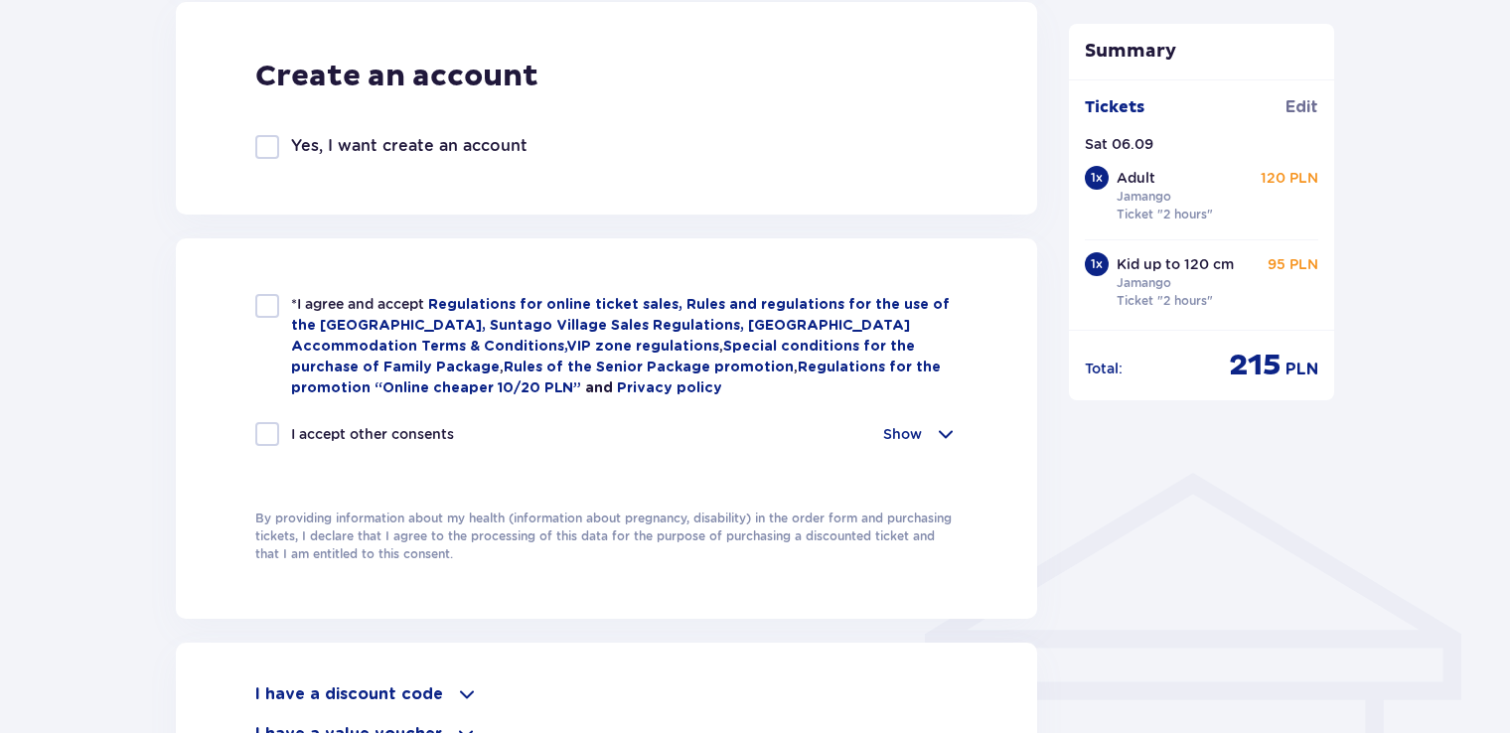
type input "792690004"
click at [271, 316] on div at bounding box center [267, 306] width 24 height 24
checkbox input "true"
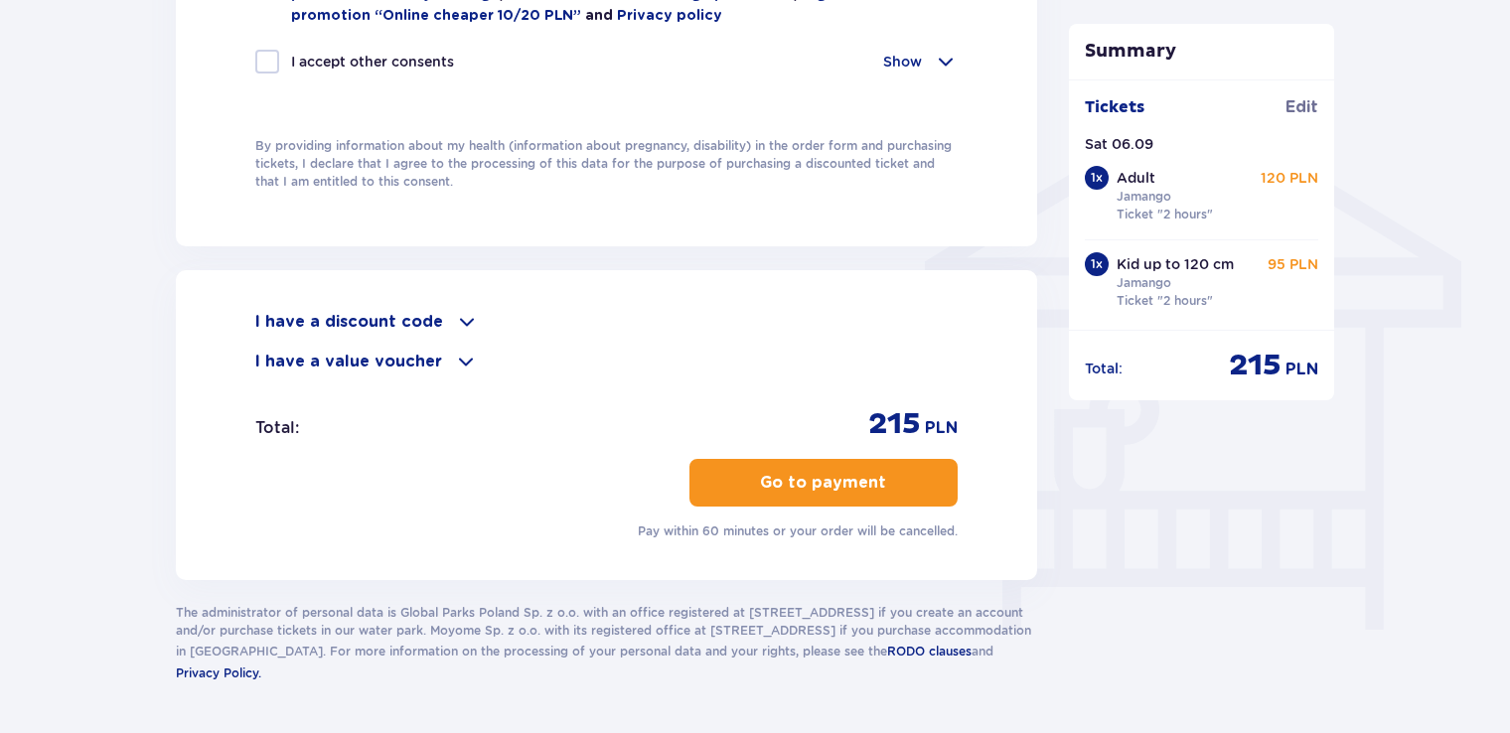
scroll to position [1574, 0]
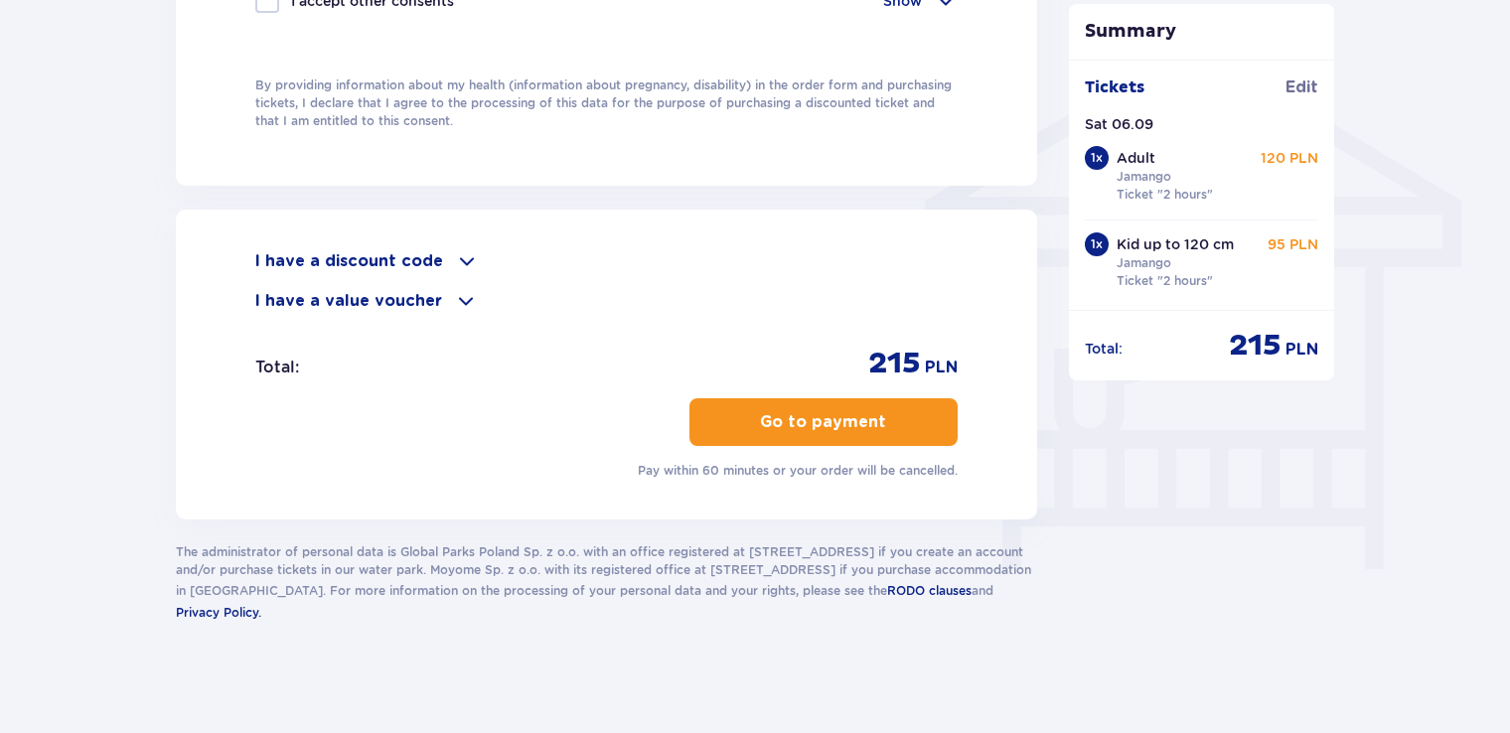
click at [847, 413] on p "Go to payment" at bounding box center [823, 422] width 126 height 22
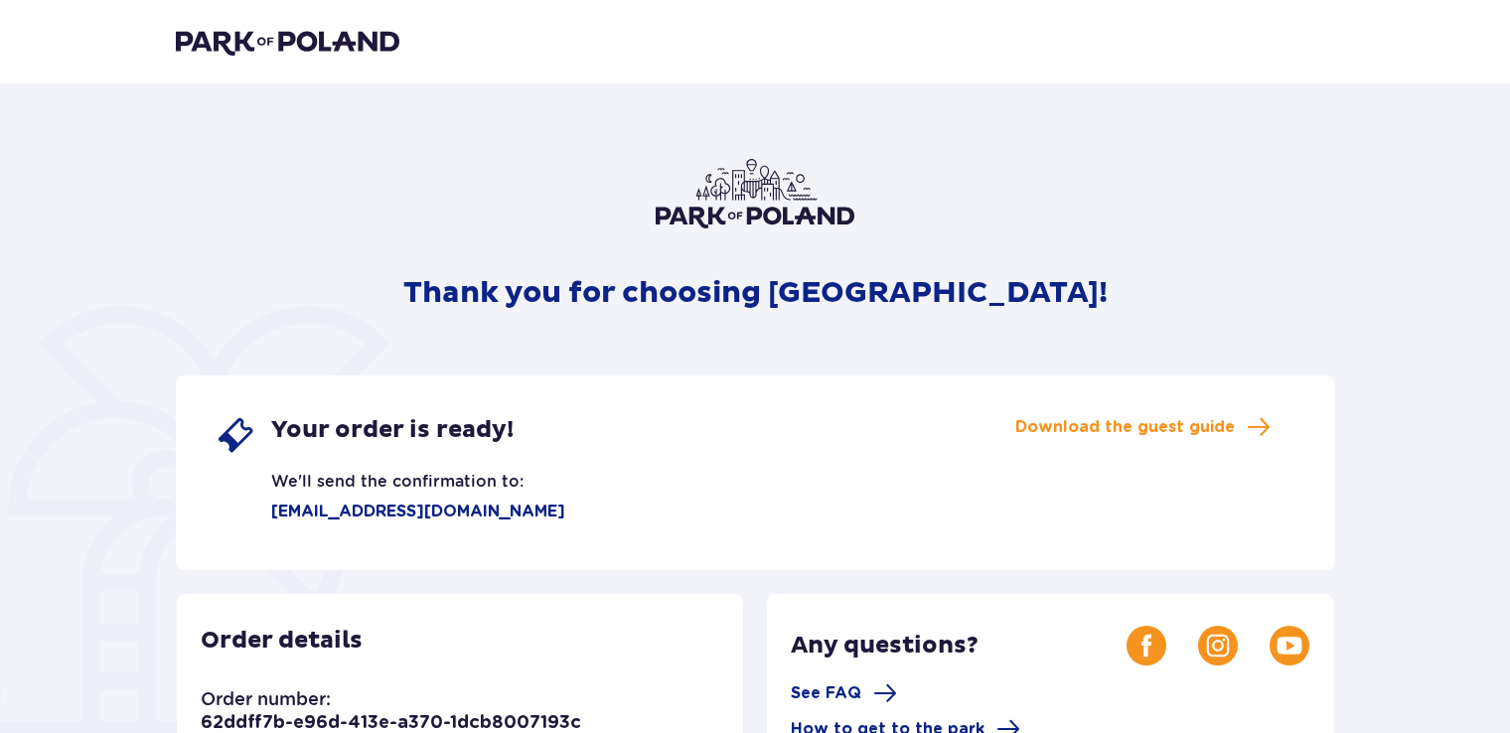
drag, startPoint x: 1509, startPoint y: 221, endPoint x: 1521, endPoint y: 349, distance: 128.7
click at [1510, 349] on html "Thank you for choosing [GEOGRAPHIC_DATA]! Your order is ready! We'll send the c…" at bounding box center [755, 366] width 1510 height 733
